Goal: Task Accomplishment & Management: Manage account settings

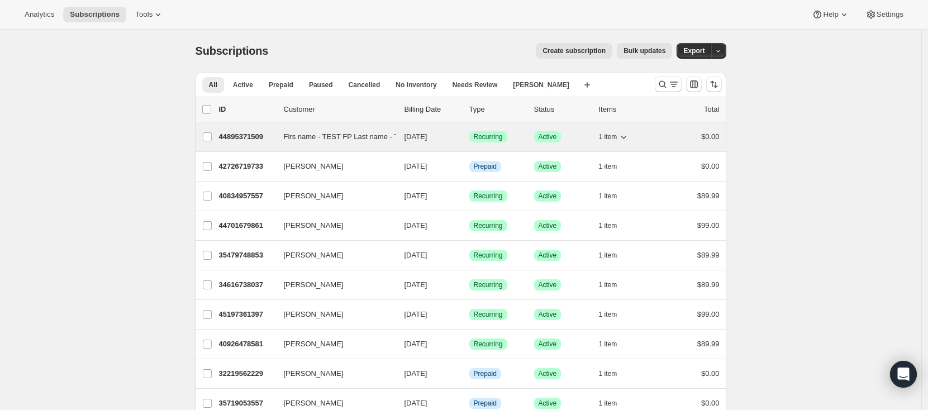
click at [247, 136] on p "44895371509" at bounding box center [247, 136] width 56 height 11
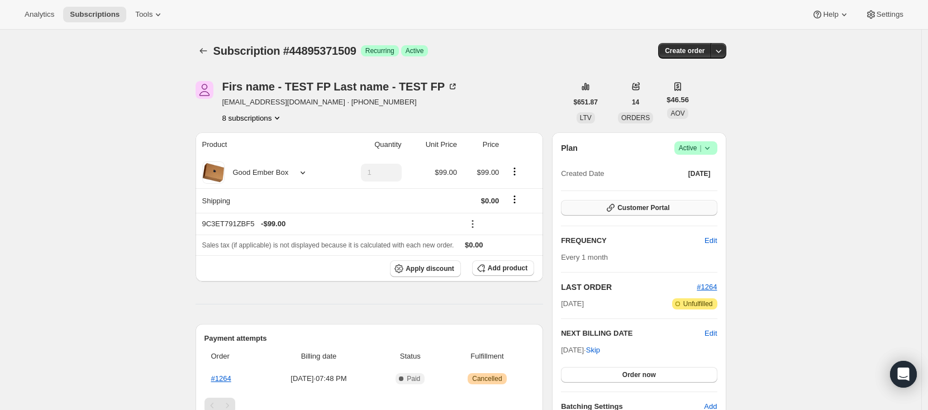
click at [653, 206] on span "Customer Portal" at bounding box center [644, 207] width 52 height 9
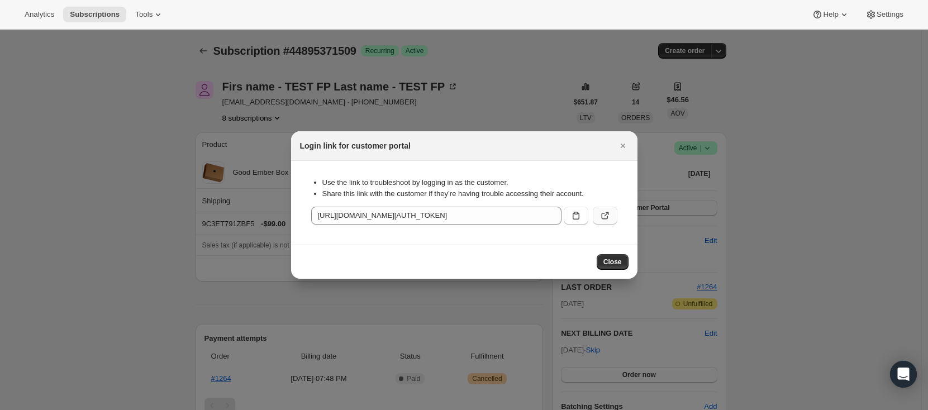
click at [604, 221] on icon ":rbu:" at bounding box center [605, 215] width 11 height 11
click at [625, 147] on icon "Close" at bounding box center [623, 145] width 11 height 11
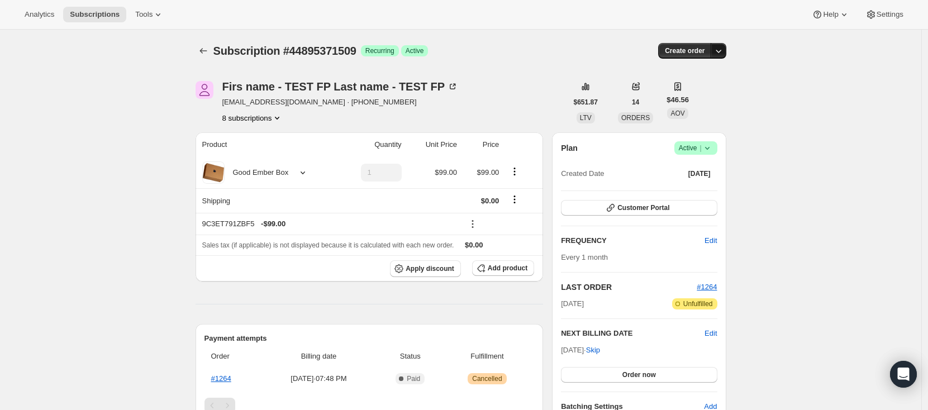
click at [720, 51] on icon "button" at bounding box center [719, 51] width 6 height 3
click at [802, 134] on div "Subscription #44895371509. This page is ready Subscription #44895371509 Success…" at bounding box center [461, 408] width 922 height 757
click at [713, 145] on icon at bounding box center [707, 148] width 11 height 11
click at [701, 189] on span "Cancel subscription" at bounding box center [695, 189] width 63 height 8
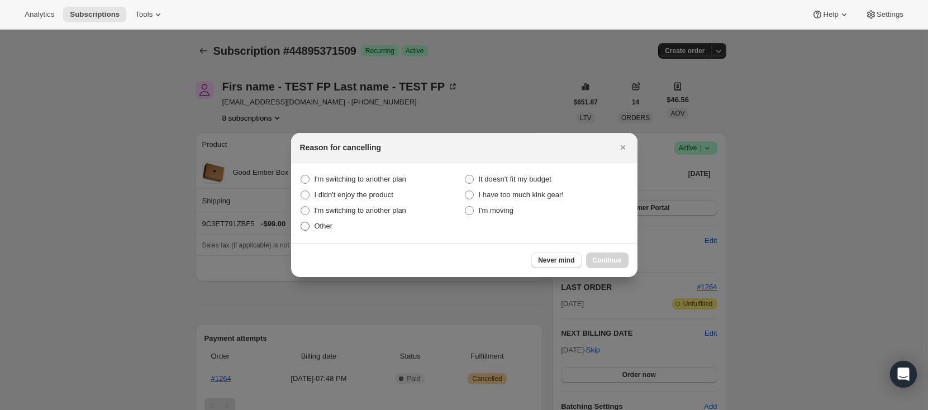
click at [320, 228] on span "Other" at bounding box center [324, 226] width 18 height 8
click at [301, 222] on input "Other" at bounding box center [301, 222] width 1 height 1
radio input "true"
click at [603, 258] on span "Continue" at bounding box center [607, 260] width 29 height 9
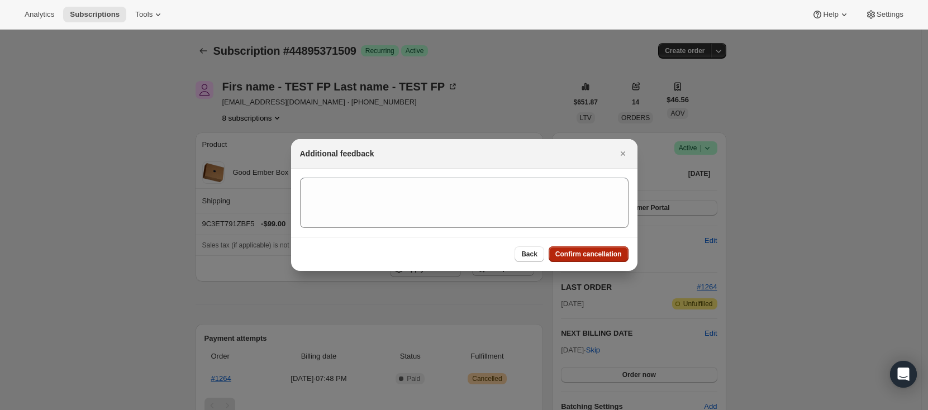
click at [604, 256] on span "Confirm cancellation" at bounding box center [589, 254] width 67 height 9
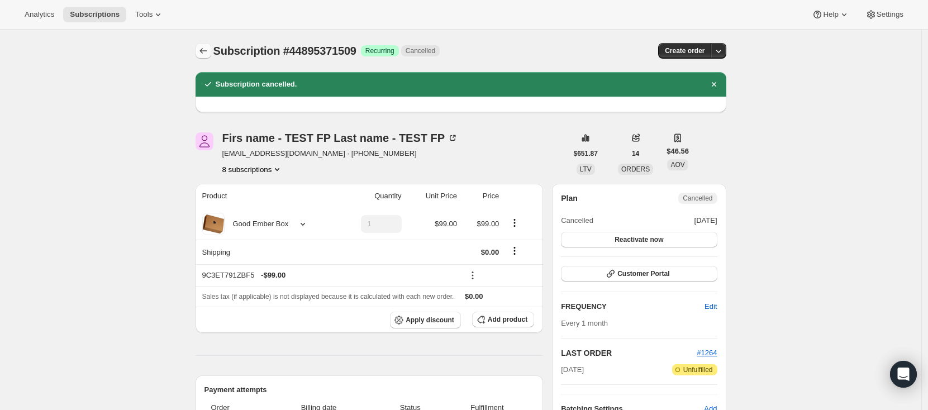
click at [201, 48] on icon "Subscriptions" at bounding box center [203, 50] width 11 height 11
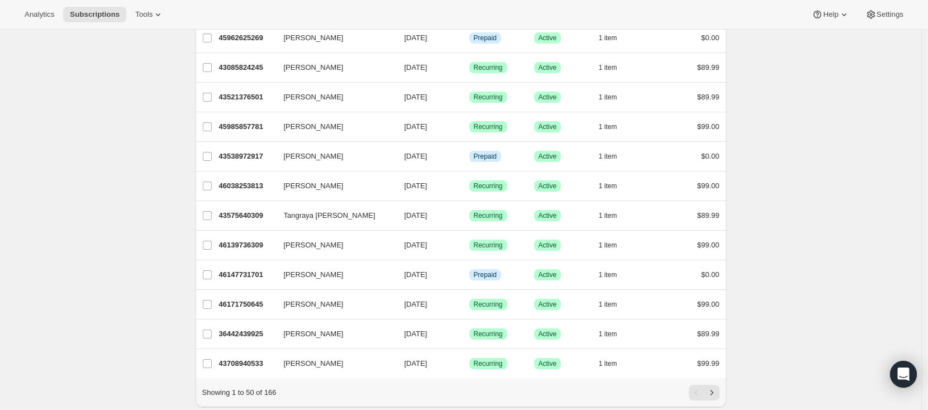
scroll to position [1264, 0]
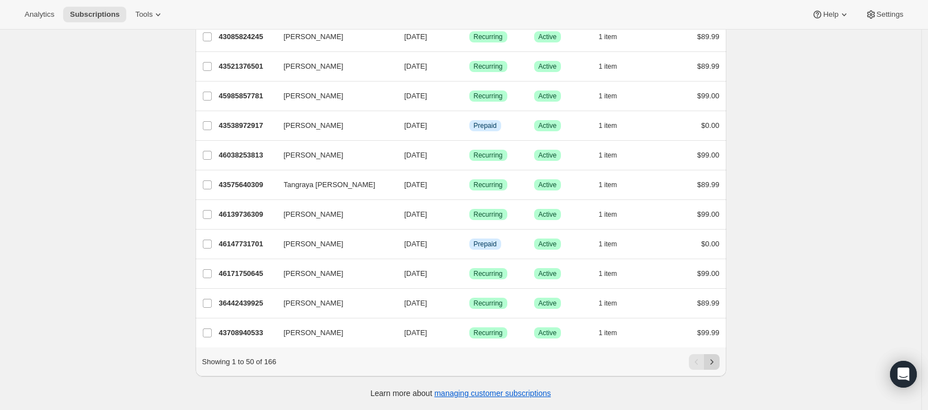
click at [715, 362] on icon "Next" at bounding box center [711, 362] width 11 height 11
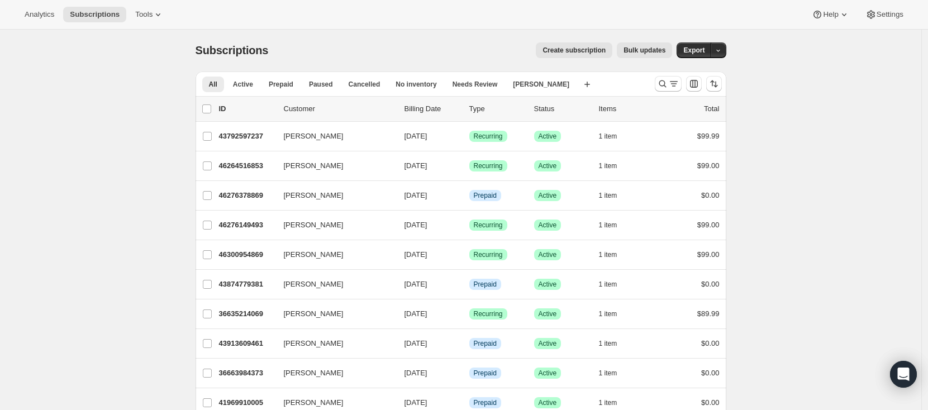
scroll to position [0, 0]
click at [246, 88] on span "Active" at bounding box center [243, 84] width 20 height 9
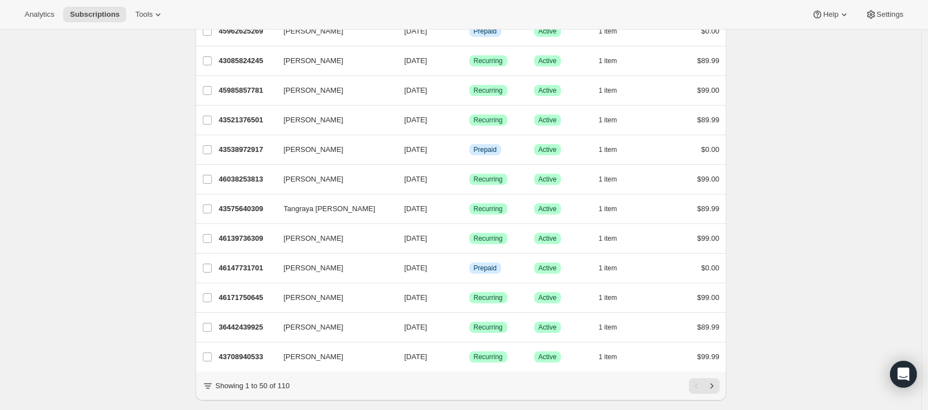
scroll to position [1264, 0]
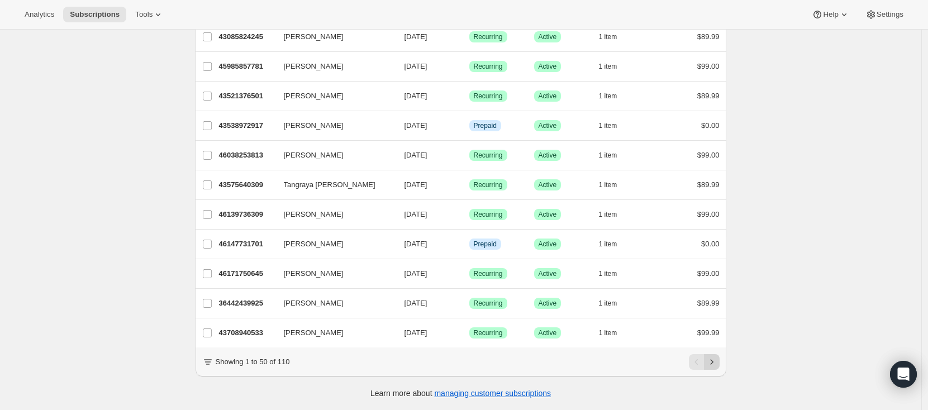
click at [717, 364] on icon "Next" at bounding box center [711, 362] width 11 height 11
click at [702, 363] on icon "Previous" at bounding box center [696, 362] width 11 height 11
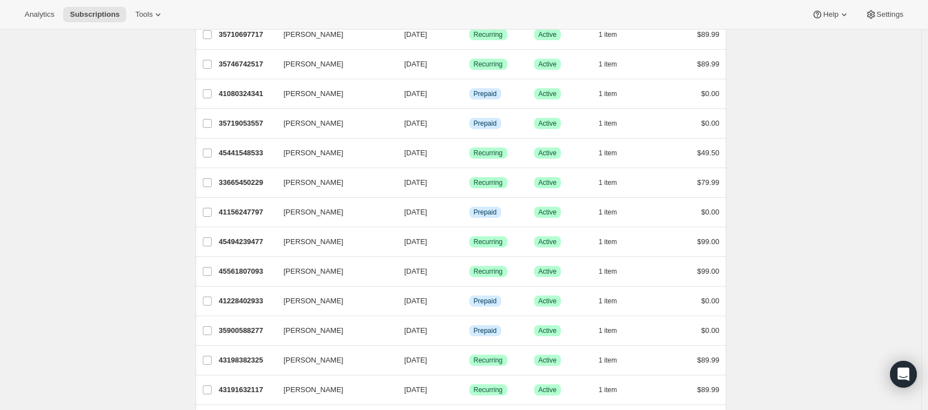
scroll to position [0, 0]
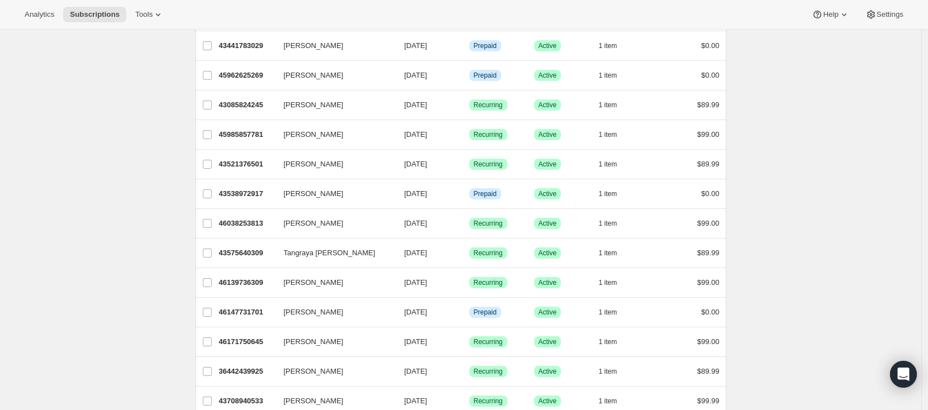
scroll to position [1195, 0]
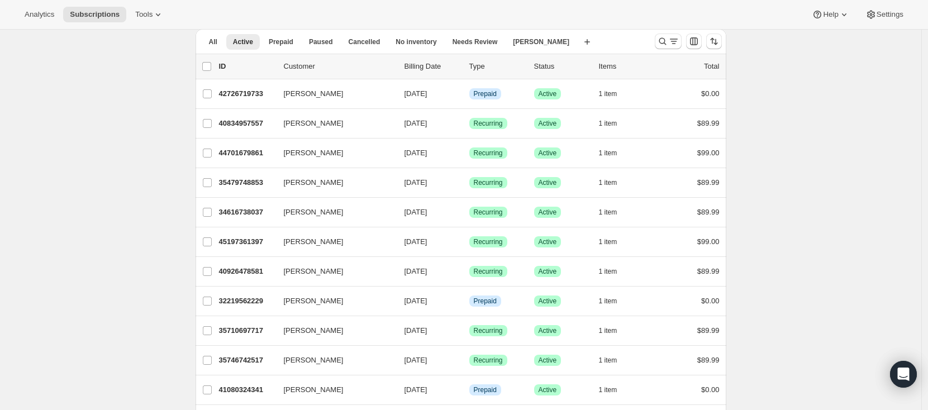
scroll to position [49, 0]
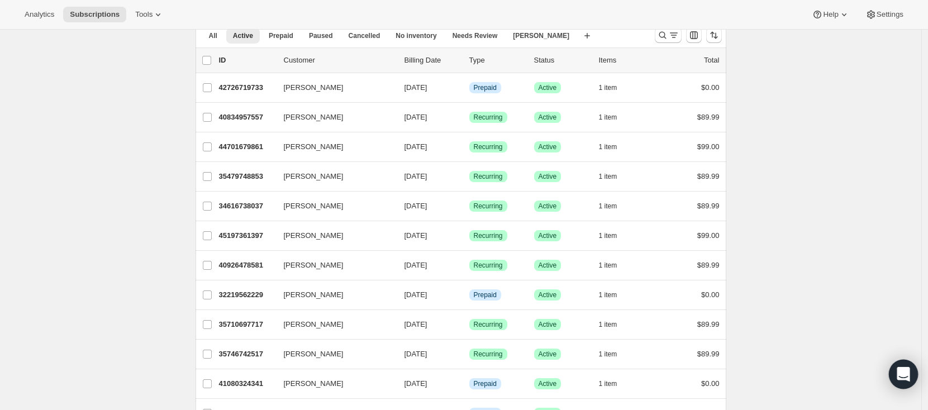
click at [898, 379] on icon "Open Intercom Messenger" at bounding box center [903, 374] width 15 height 15
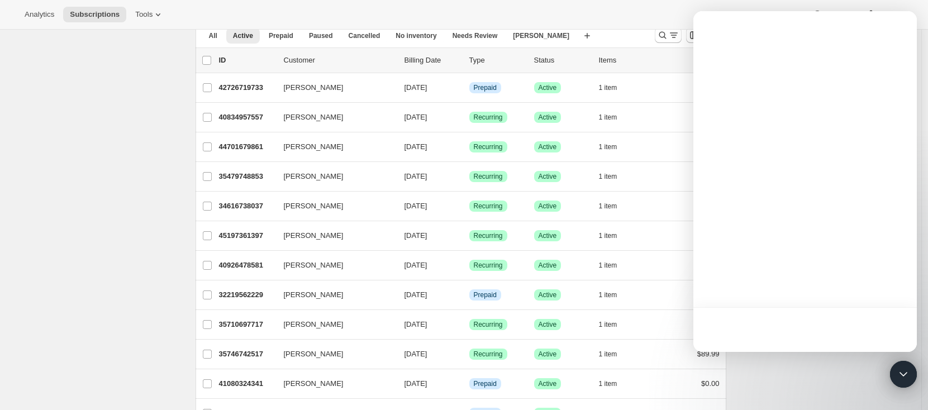
scroll to position [0, 0]
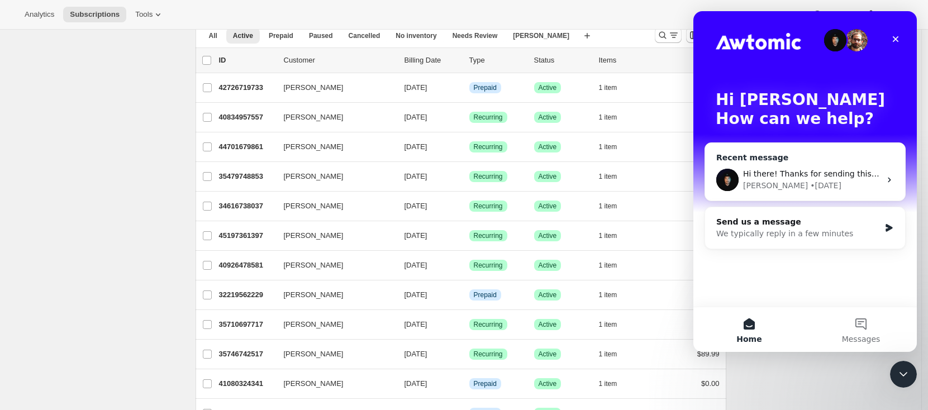
click at [808, 175] on span "Hi there! Thanks for sending this over. I'll get it over to the team." at bounding box center [870, 173] width 255 height 9
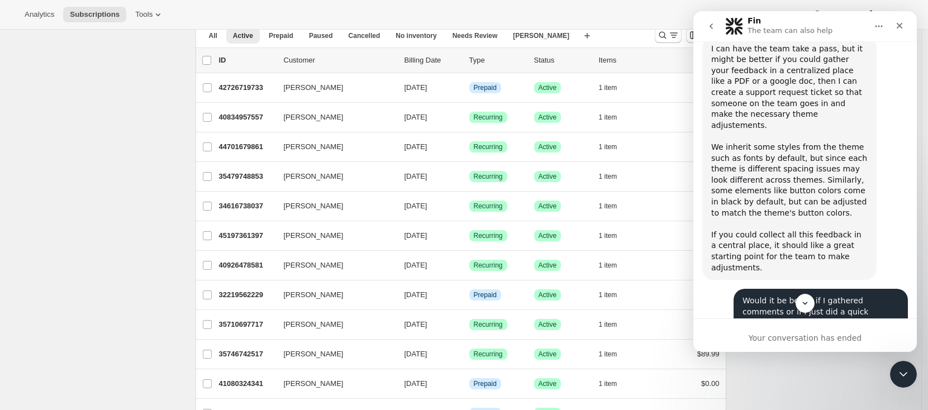
scroll to position [1409, 0]
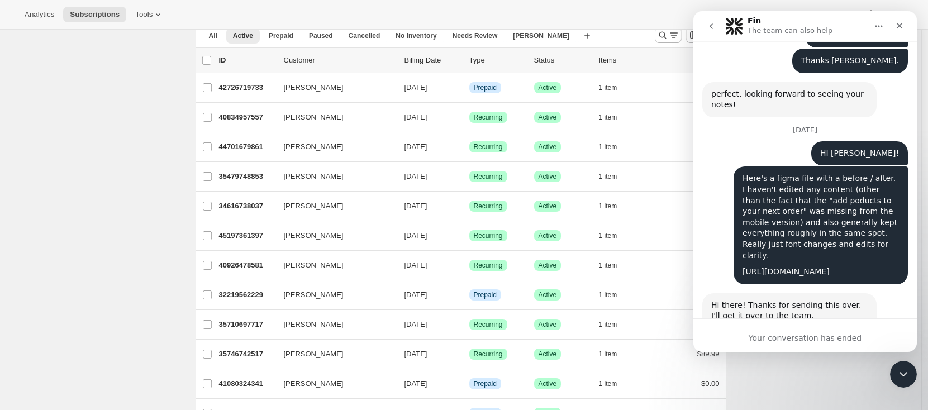
click at [781, 336] on div "Your conversation has ended" at bounding box center [806, 339] width 224 height 12
click at [707, 32] on button "go back" at bounding box center [711, 26] width 21 height 21
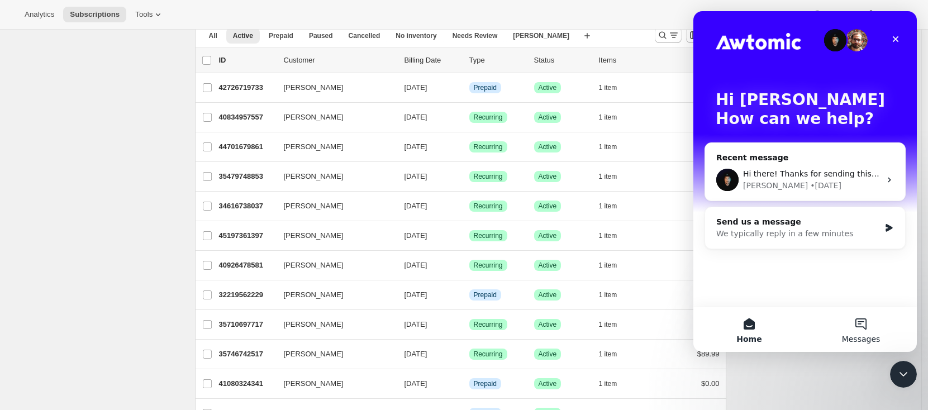
click at [861, 320] on button "Messages" at bounding box center [861, 329] width 112 height 45
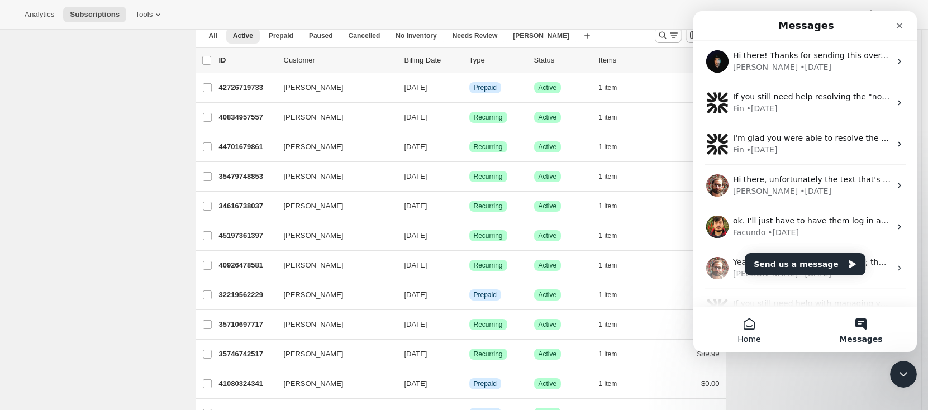
click at [749, 329] on button "Home" at bounding box center [750, 329] width 112 height 45
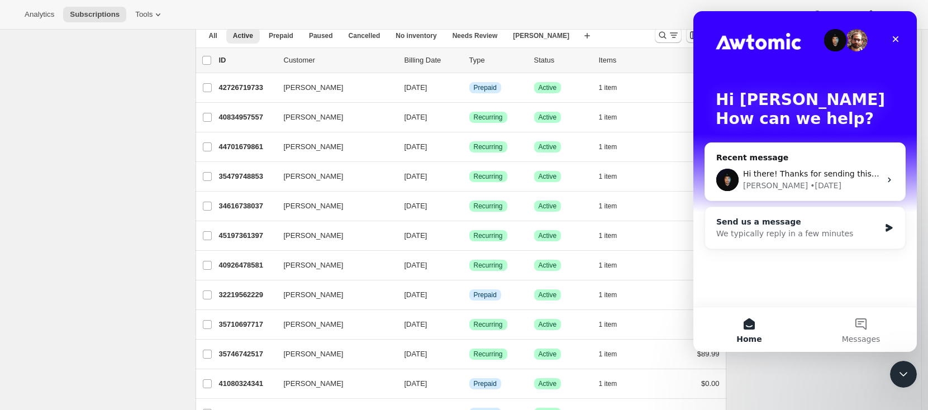
click at [779, 224] on div "Send us a message" at bounding box center [798, 222] width 164 height 12
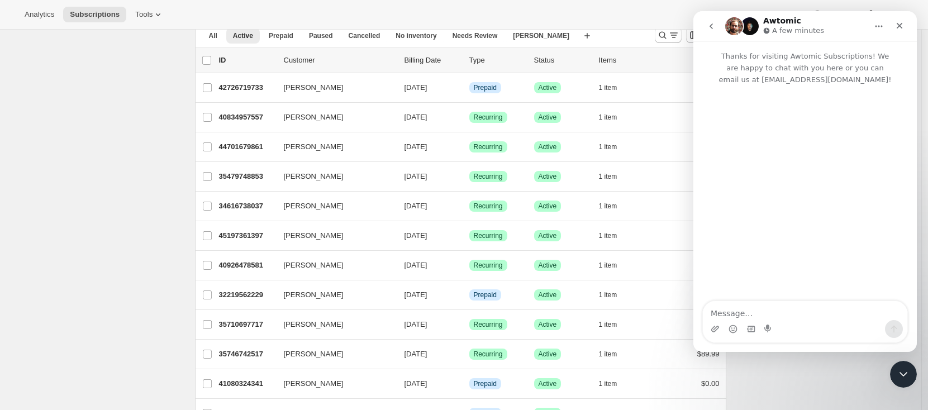
click at [809, 307] on textarea "Message…" at bounding box center [805, 310] width 205 height 19
click at [715, 25] on icon "go back" at bounding box center [711, 26] width 9 height 9
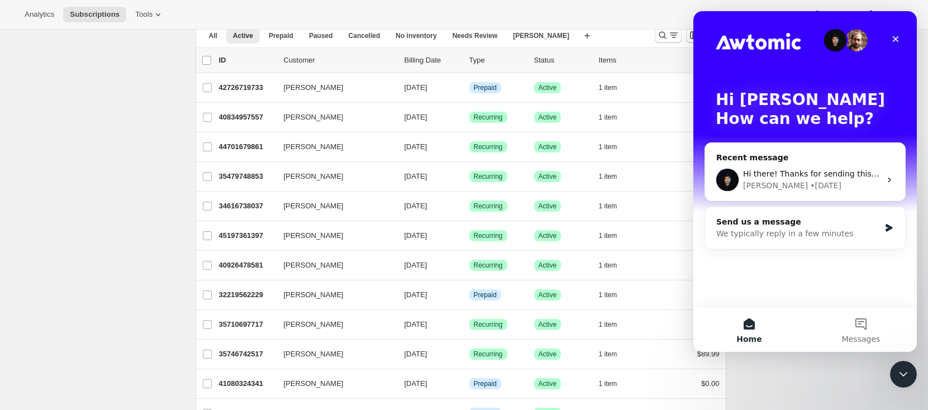
click at [900, 43] on div "Close" at bounding box center [896, 39] width 20 height 20
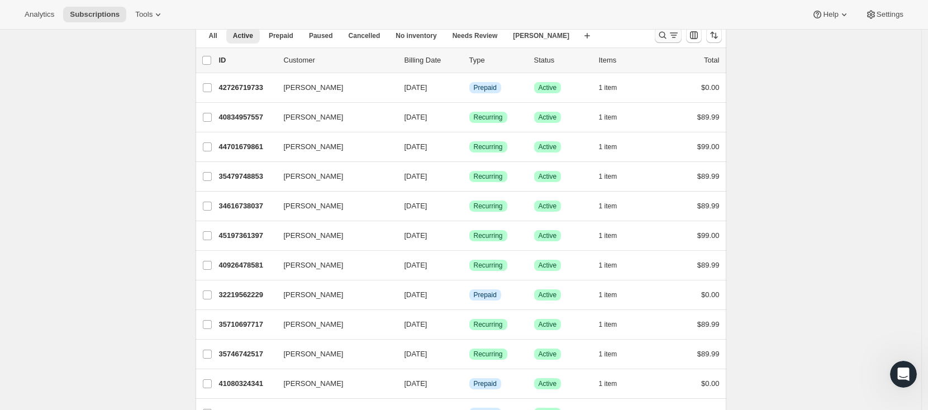
click at [668, 37] on icon "Search and filter results" at bounding box center [662, 35] width 11 height 11
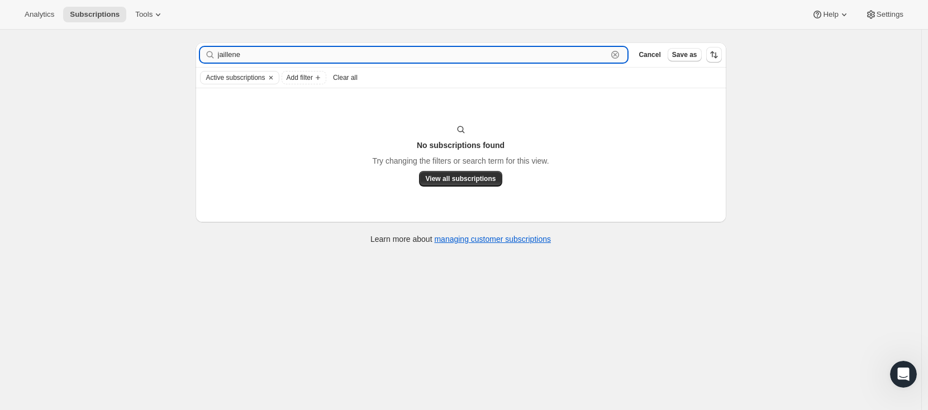
scroll to position [30, 0]
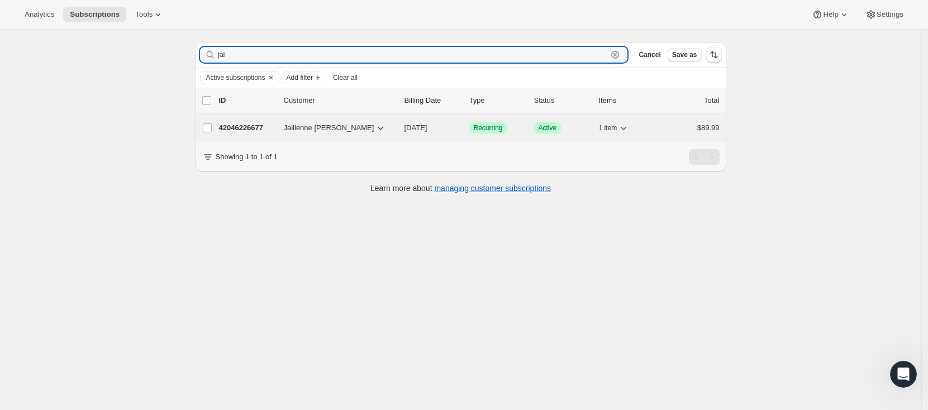
type input "jai"
click at [240, 131] on p "42046226677" at bounding box center [247, 127] width 56 height 11
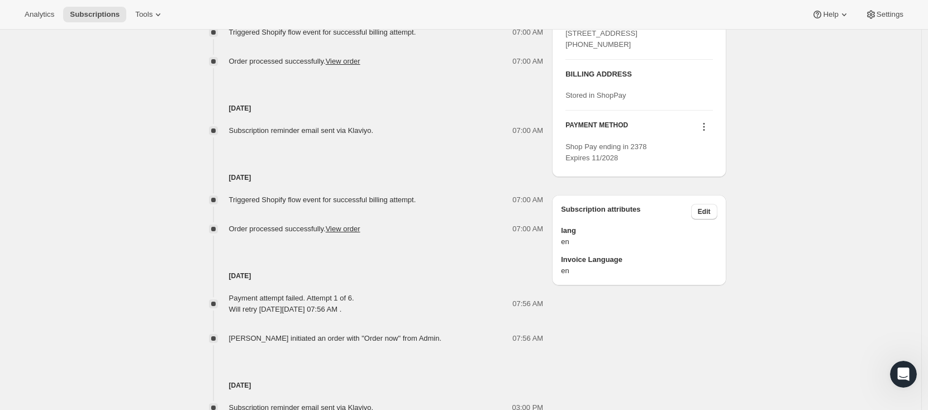
scroll to position [514, 0]
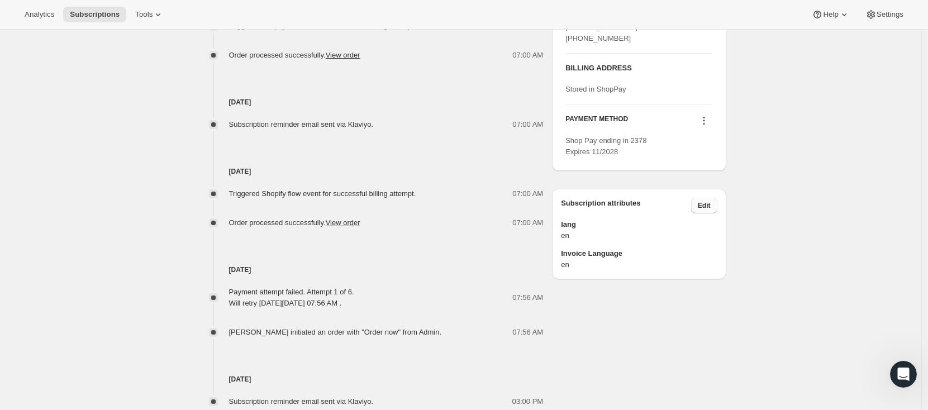
click at [704, 210] on span "Edit" at bounding box center [704, 205] width 13 height 9
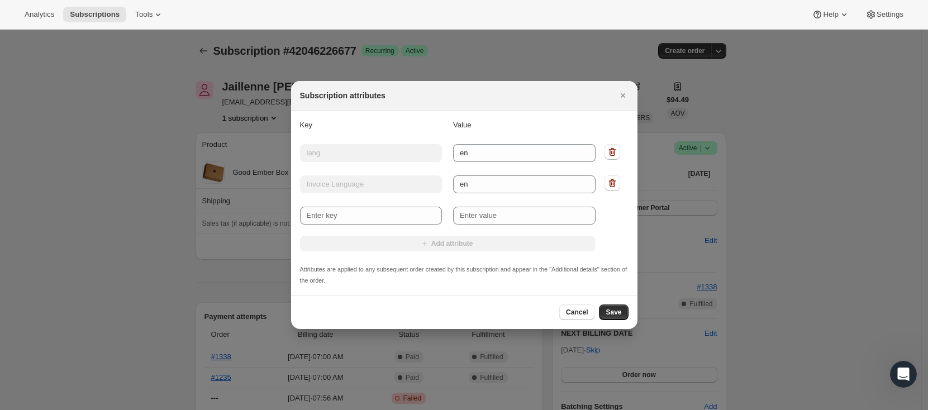
scroll to position [0, 0]
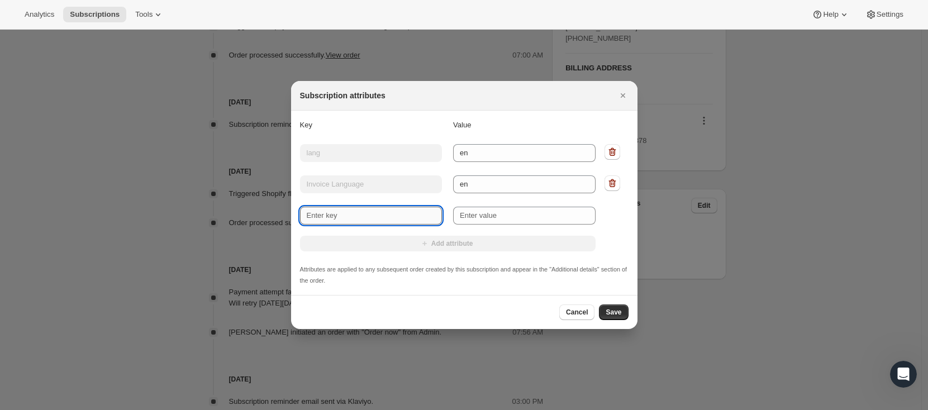
click at [346, 214] on input "New key" at bounding box center [371, 216] width 143 height 18
type input "ship"
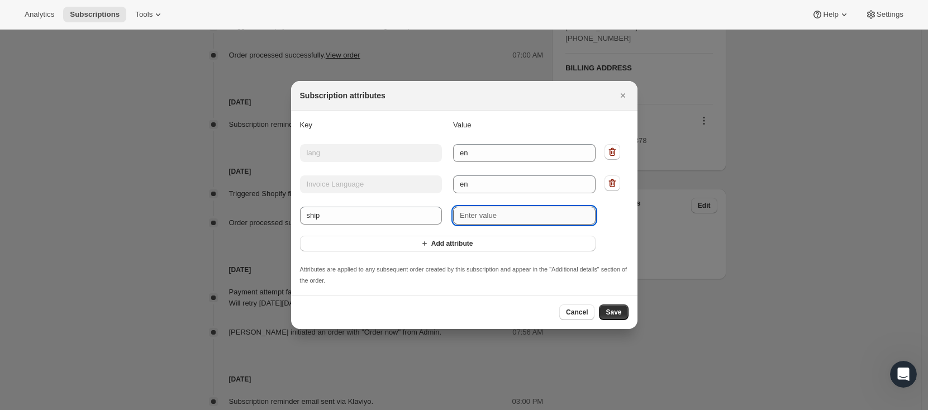
click at [526, 212] on input "New value" at bounding box center [524, 216] width 143 height 18
type input "NOT SENDLE"
click at [618, 315] on span "Save" at bounding box center [614, 312] width 16 height 9
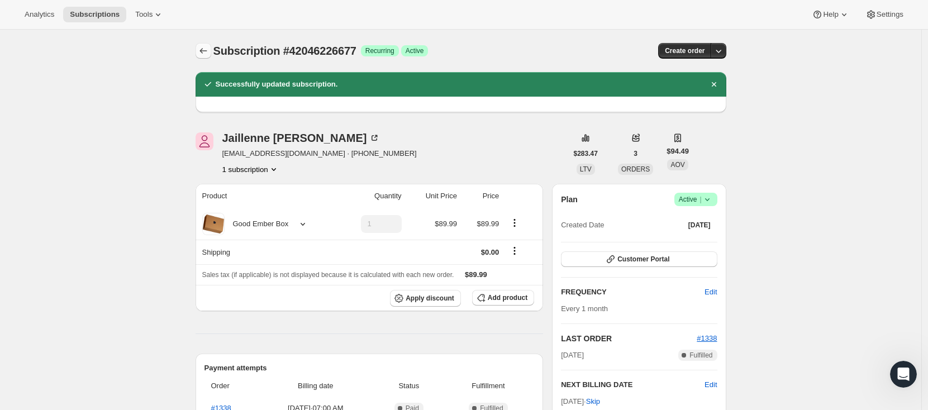
click at [207, 52] on icon "Subscriptions" at bounding box center [203, 50] width 11 height 11
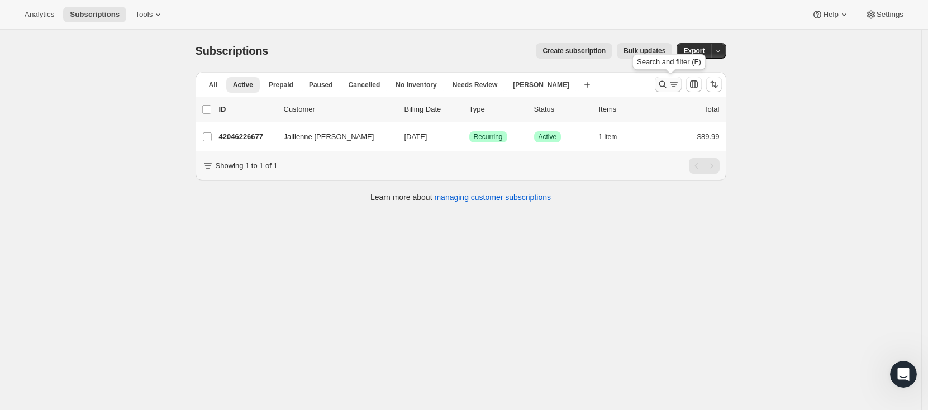
click at [666, 86] on icon "Search and filter results" at bounding box center [662, 84] width 7 height 7
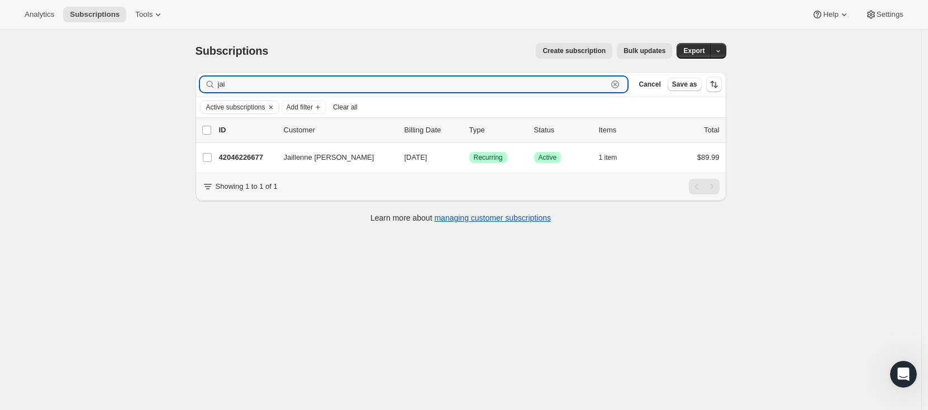
click at [620, 84] on icon "button" at bounding box center [615, 84] width 11 height 11
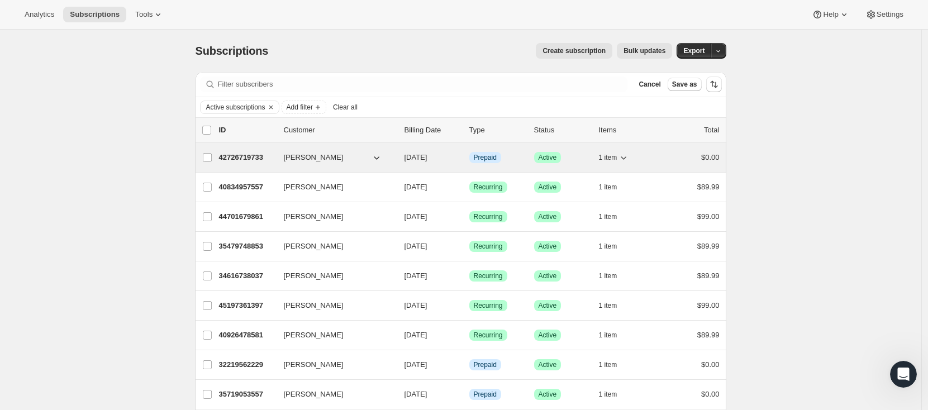
click at [252, 157] on p "42726719733" at bounding box center [247, 157] width 56 height 11
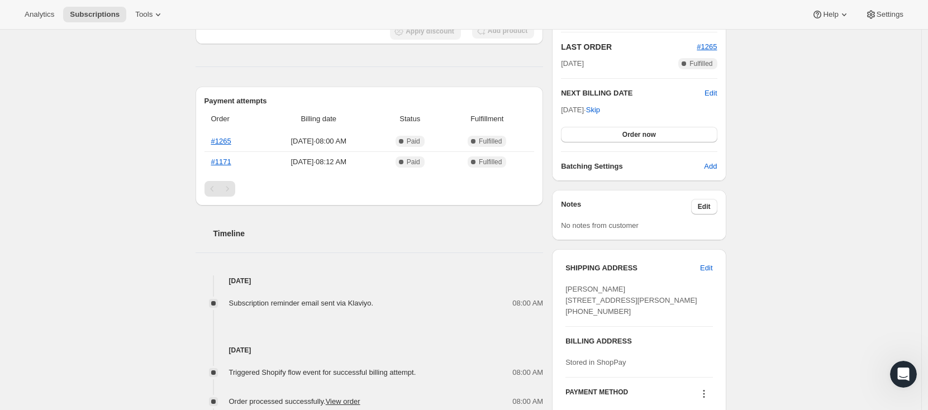
scroll to position [409, 0]
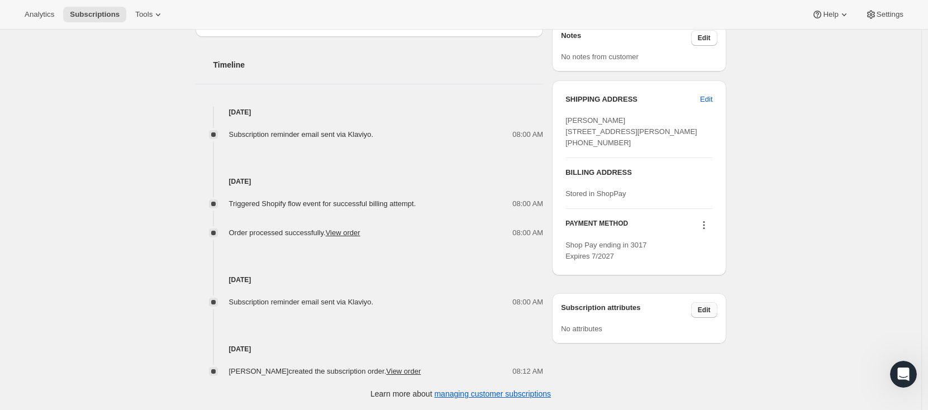
click at [705, 315] on span "Edit" at bounding box center [704, 310] width 13 height 9
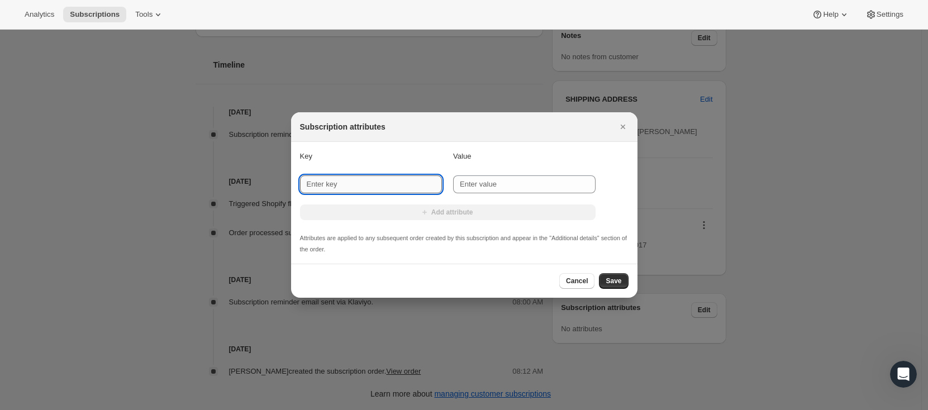
click at [381, 187] on input "New key" at bounding box center [371, 184] width 143 height 18
type input "lang"
click at [571, 285] on span "Cancel" at bounding box center [577, 281] width 22 height 9
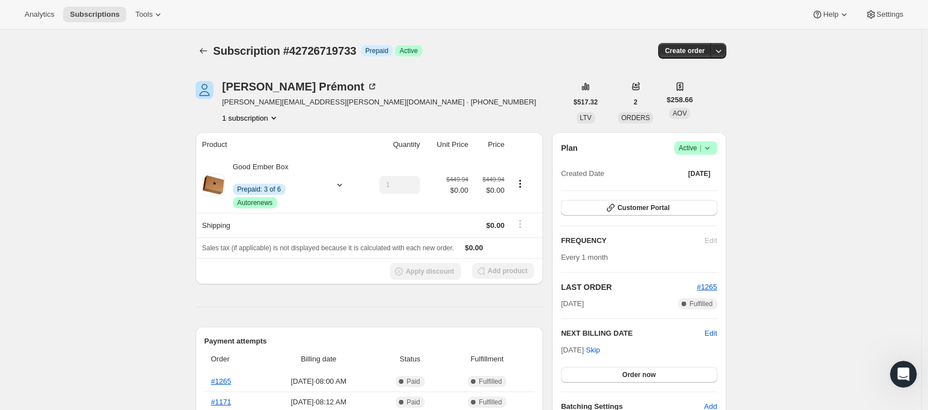
scroll to position [409, 0]
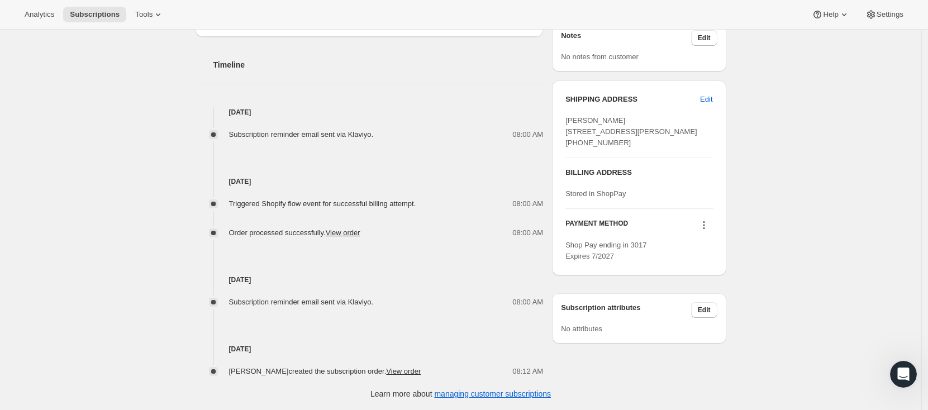
click at [474, 305] on div "08:00 AM" at bounding box center [461, 302] width 163 height 11
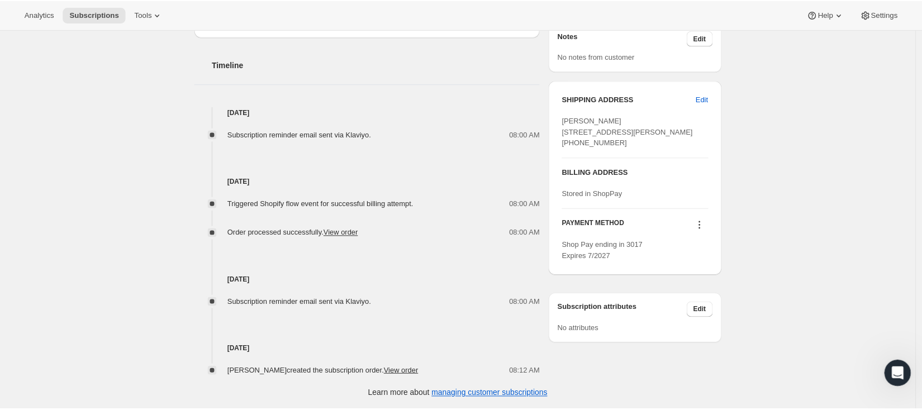
scroll to position [0, 0]
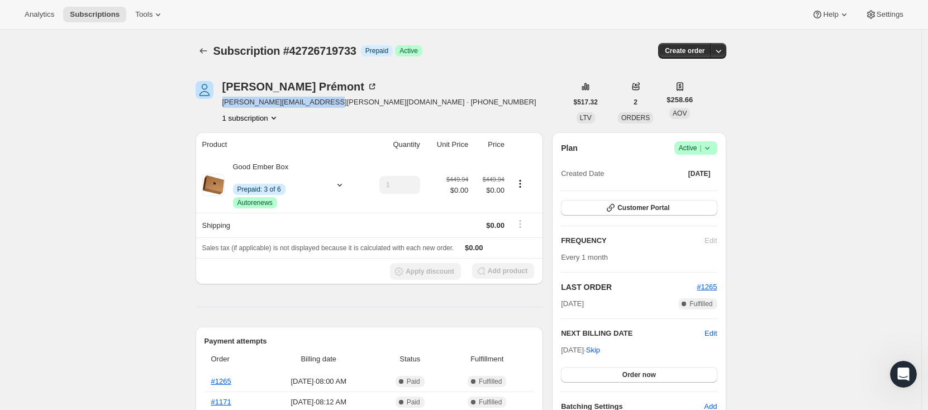
drag, startPoint x: 225, startPoint y: 103, endPoint x: 333, endPoint y: 103, distance: 107.9
click at [333, 103] on div "[PERSON_NAME] [PERSON_NAME][EMAIL_ADDRESS][PERSON_NAME][DOMAIN_NAME] · [PHONE_N…" at bounding box center [382, 102] width 372 height 42
copy span "[PERSON_NAME][EMAIL_ADDRESS][PERSON_NAME][DOMAIN_NAME]"
